Goal: Task Accomplishment & Management: Use online tool/utility

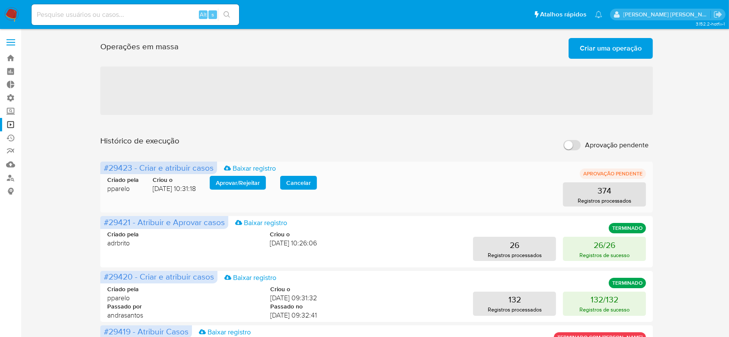
click at [247, 180] on span "Aprovar / Rejeitar" at bounding box center [238, 183] width 44 height 12
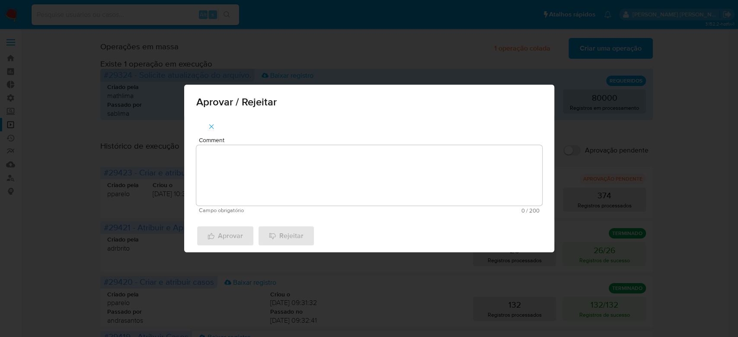
click at [247, 164] on textarea "Comment" at bounding box center [369, 175] width 346 height 61
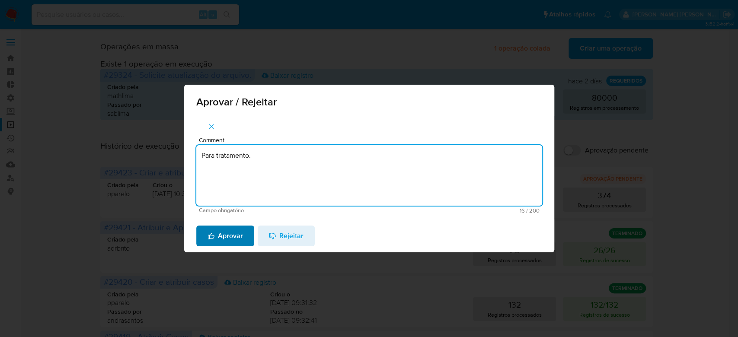
type textarea "Para tratamento."
click at [225, 235] on span "Aprovar" at bounding box center [225, 236] width 35 height 19
